Goal: Find specific page/section: Find specific page/section

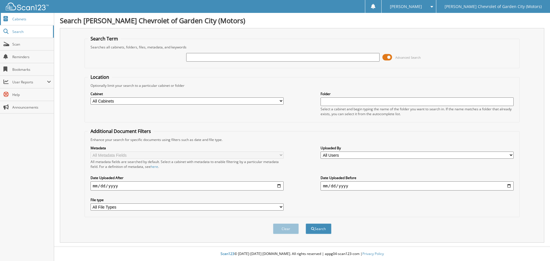
click at [17, 19] on span "Cabinets" at bounding box center [31, 19] width 39 height 5
click at [20, 30] on span "Search" at bounding box center [31, 31] width 38 height 5
drag, startPoint x: 19, startPoint y: 34, endPoint x: 116, endPoint y: 69, distance: 103.6
click at [19, 34] on span "Search" at bounding box center [31, 31] width 38 height 5
click at [20, 34] on link "Search" at bounding box center [27, 32] width 54 height 12
